Goal: Find specific page/section: Find specific page/section

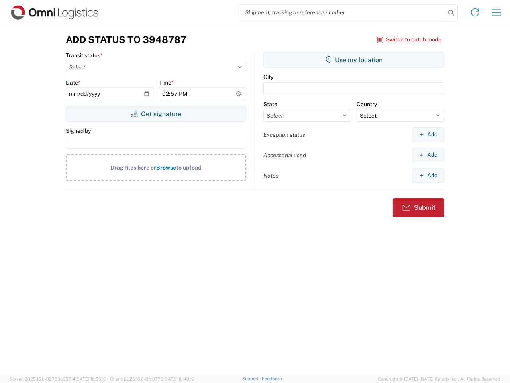
click at [343, 12] on input "search" at bounding box center [342, 12] width 207 height 15
click at [451, 13] on icon at bounding box center [451, 12] width 11 height 11
click at [475, 12] on icon at bounding box center [475, 12] width 13 height 13
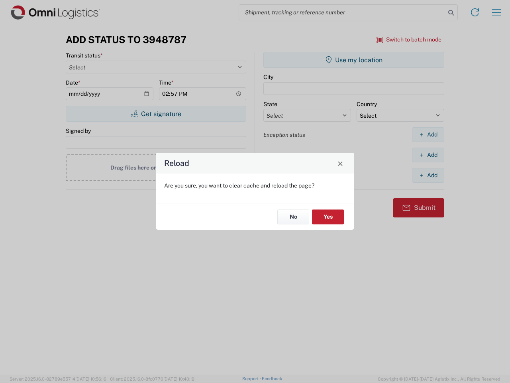
click at [497, 12] on div "Reload Are you sure, you want to clear cache and reload the page? No Yes" at bounding box center [255, 191] width 510 height 383
click at [410, 39] on div "Reload Are you sure, you want to clear cache and reload the page? No Yes" at bounding box center [255, 191] width 510 height 383
click at [156, 114] on div "Reload Are you sure, you want to clear cache and reload the page? No Yes" at bounding box center [255, 191] width 510 height 383
click at [354, 60] on div "Reload Are you sure, you want to clear cache and reload the page? No Yes" at bounding box center [255, 191] width 510 height 383
click at [428, 134] on div "Reload Are you sure, you want to clear cache and reload the page? No Yes" at bounding box center [255, 191] width 510 height 383
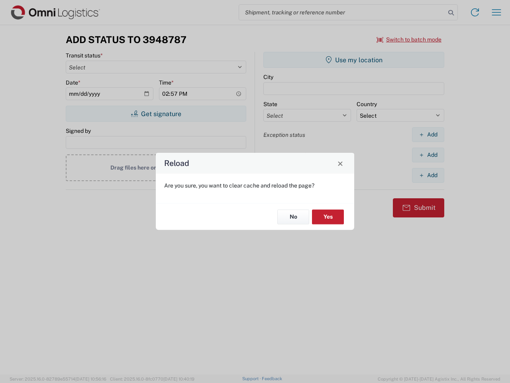
click at [428, 155] on div "Reload Are you sure, you want to clear cache and reload the page? No Yes" at bounding box center [255, 191] width 510 height 383
click at [428, 175] on div "Reload Are you sure, you want to clear cache and reload the page? No Yes" at bounding box center [255, 191] width 510 height 383
